Goal: Information Seeking & Learning: Find specific fact

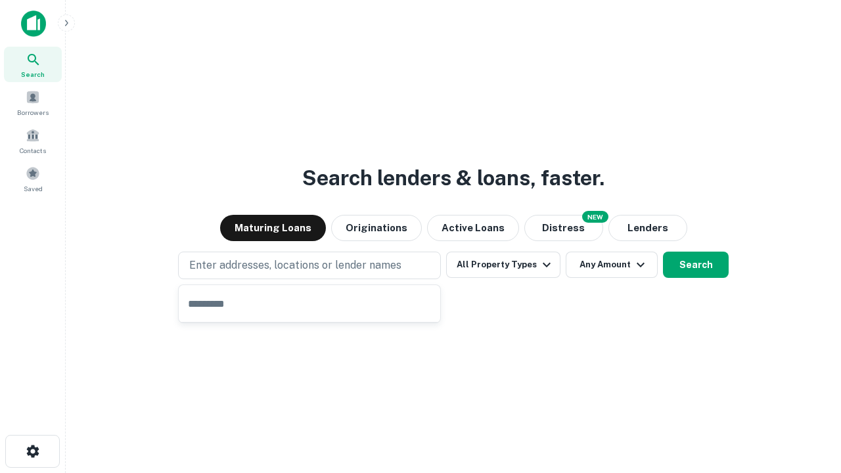
type input "**********"
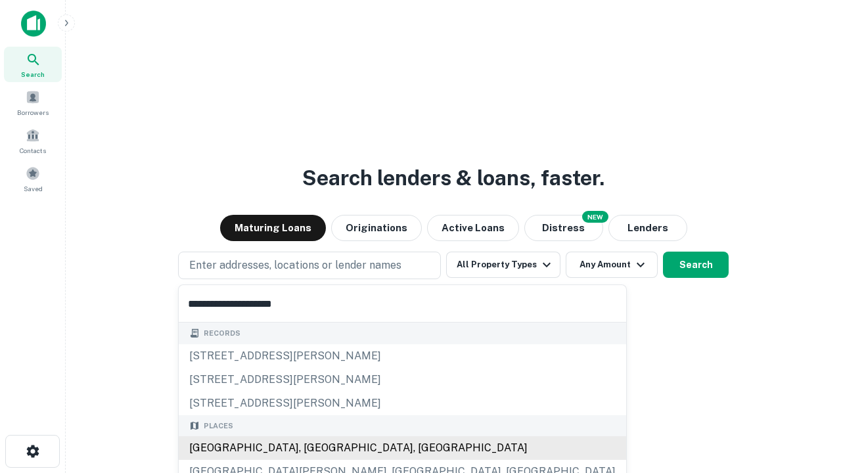
click at [314, 448] on div "Santa Monica, CA, USA" at bounding box center [403, 449] width 448 height 24
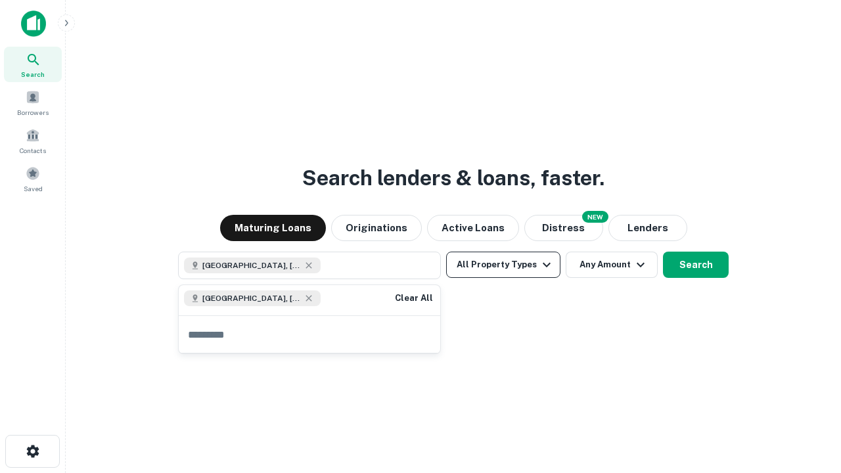
click at [504, 265] on button "All Property Types" at bounding box center [503, 265] width 114 height 26
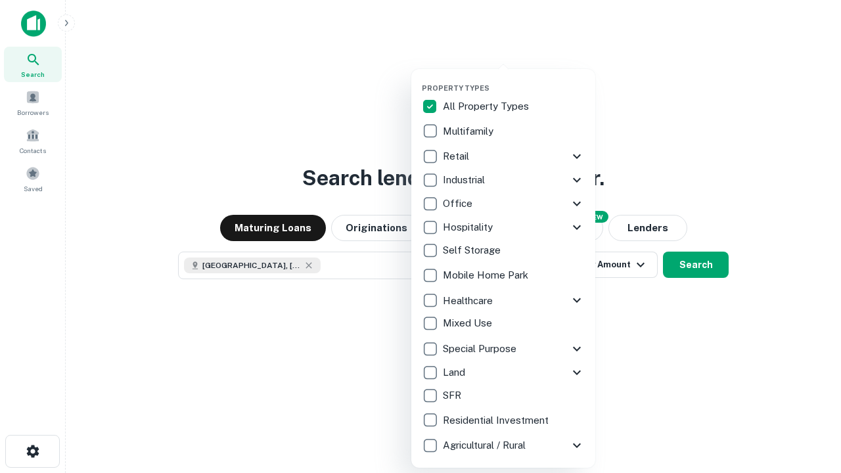
click at [514, 80] on button "button" at bounding box center [514, 80] width 184 height 1
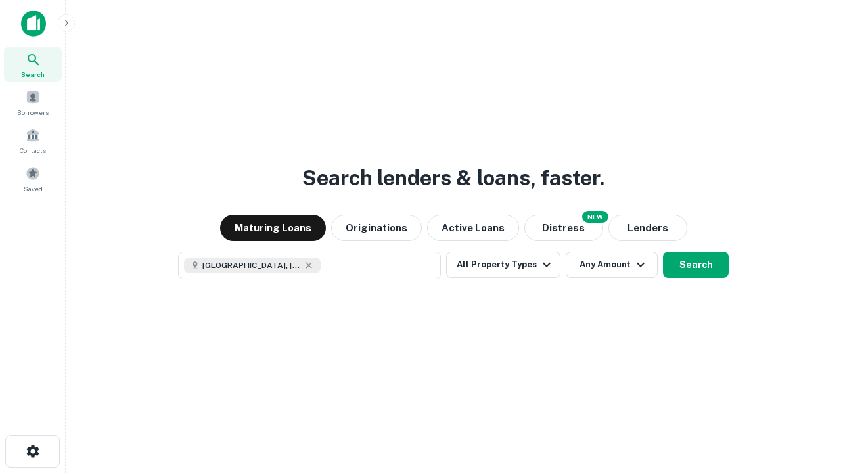
scroll to position [21, 0]
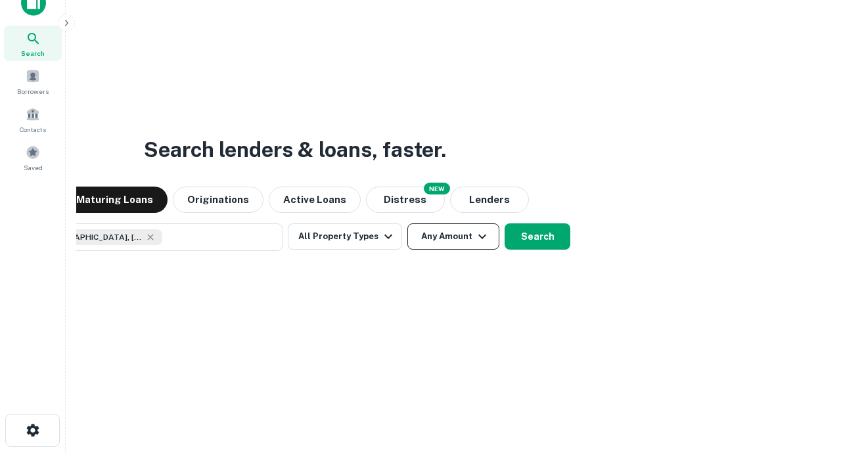
click at [408, 224] on button "Any Amount" at bounding box center [454, 237] width 92 height 26
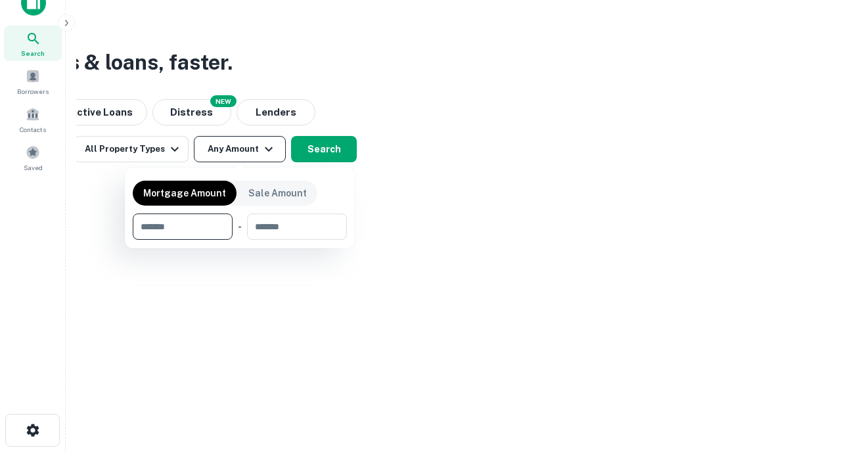
type input "*******"
click at [240, 240] on button "button" at bounding box center [240, 240] width 214 height 1
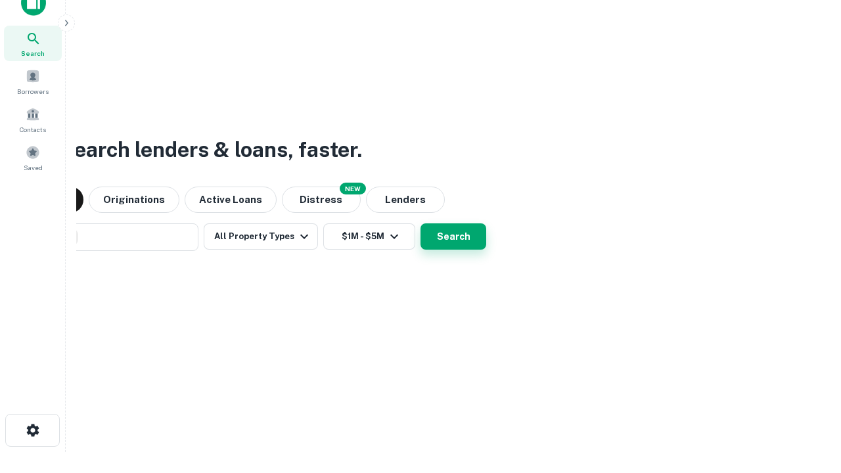
click at [421, 224] on button "Search" at bounding box center [454, 237] width 66 height 26
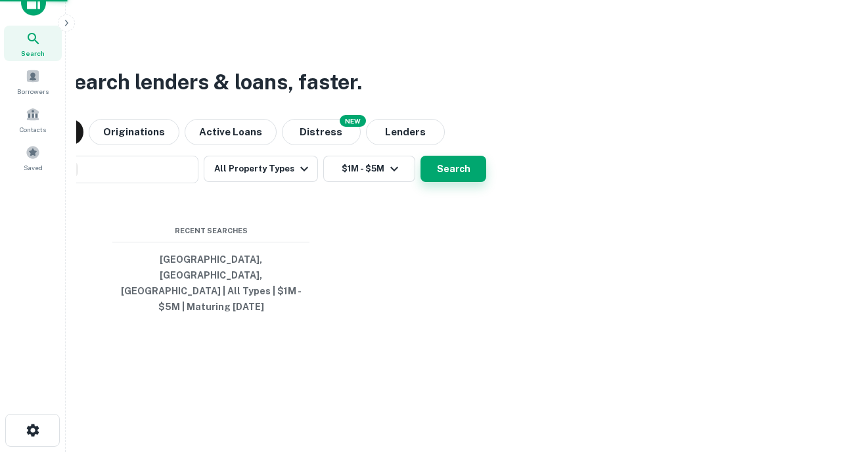
scroll to position [43, 372]
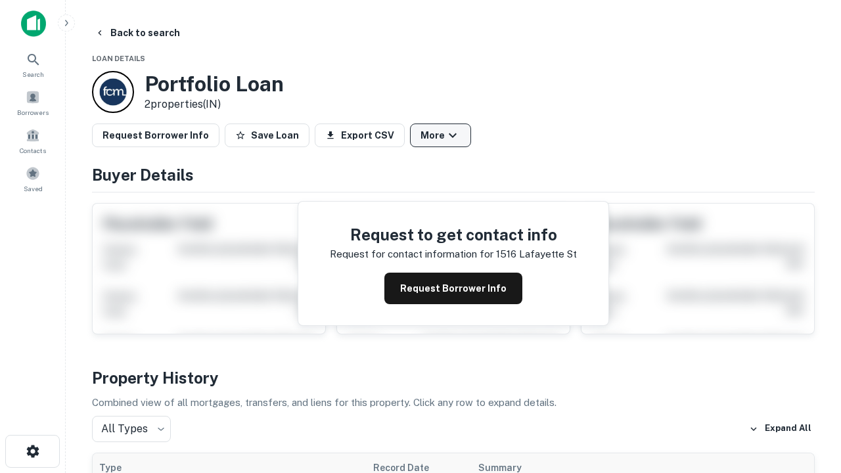
click at [440, 135] on button "More" at bounding box center [440, 136] width 61 height 24
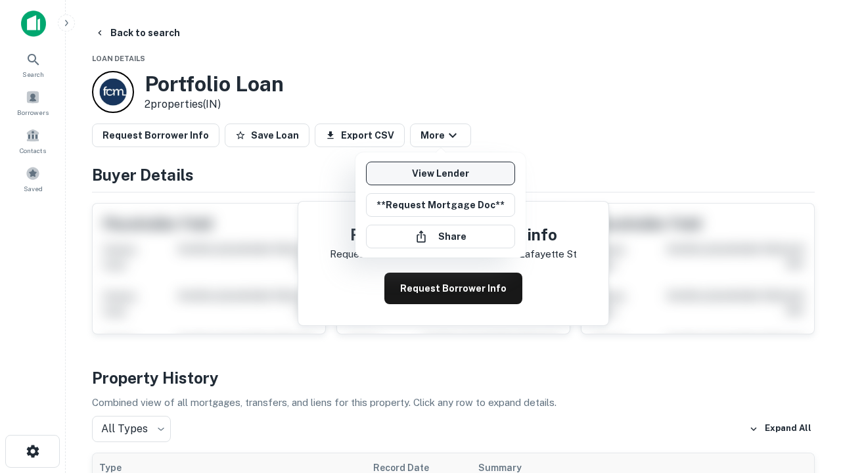
click at [440, 174] on link "View Lender" at bounding box center [440, 174] width 149 height 24
